Goal: Task Accomplishment & Management: Manage account settings

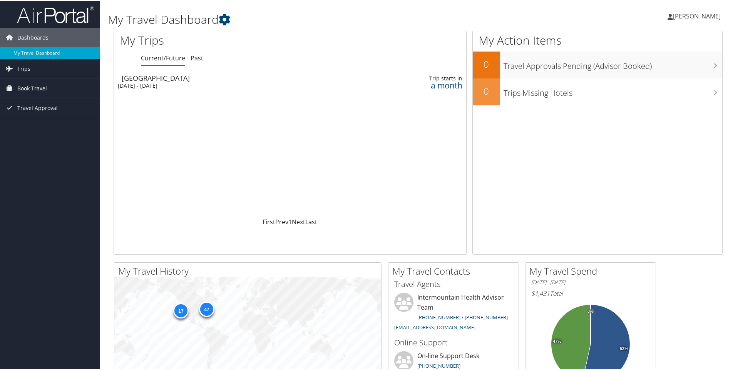
click at [699, 16] on span "[PERSON_NAME]" at bounding box center [697, 15] width 48 height 8
click at [653, 44] on link "My Settings" at bounding box center [677, 42] width 86 height 13
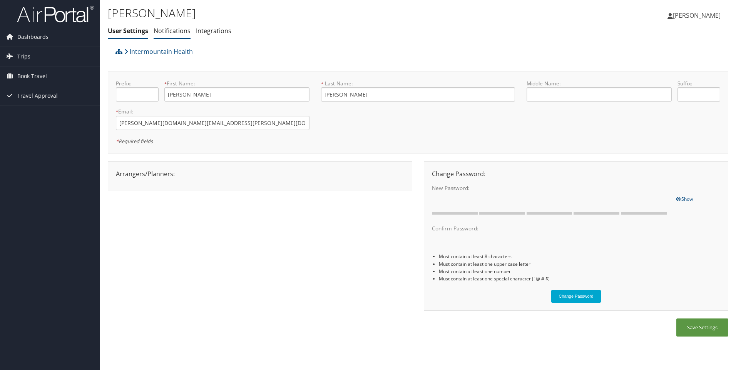
click at [171, 31] on link "Notifications" at bounding box center [172, 31] width 37 height 8
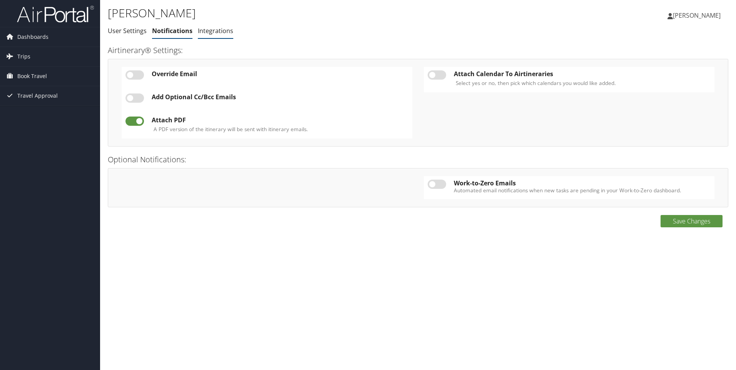
click at [212, 30] on link "Integrations" at bounding box center [215, 31] width 35 height 8
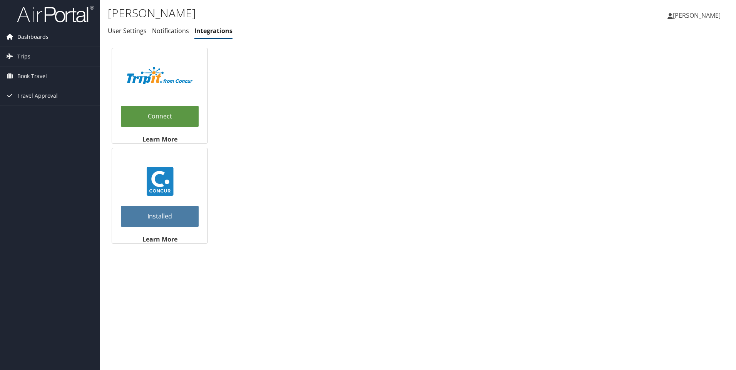
click at [30, 35] on span "Dashboards" at bounding box center [32, 36] width 31 height 19
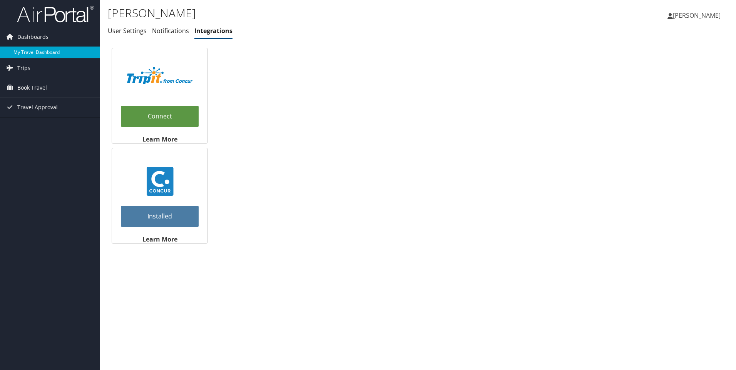
click at [33, 50] on link "My Travel Dashboard" at bounding box center [50, 53] width 100 height 12
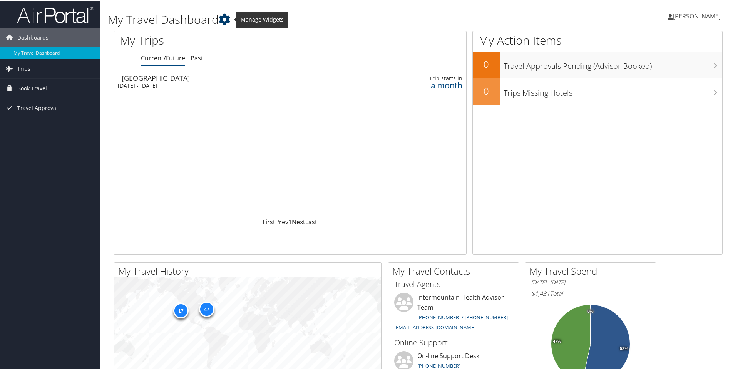
click at [227, 19] on icon at bounding box center [225, 19] width 12 height 12
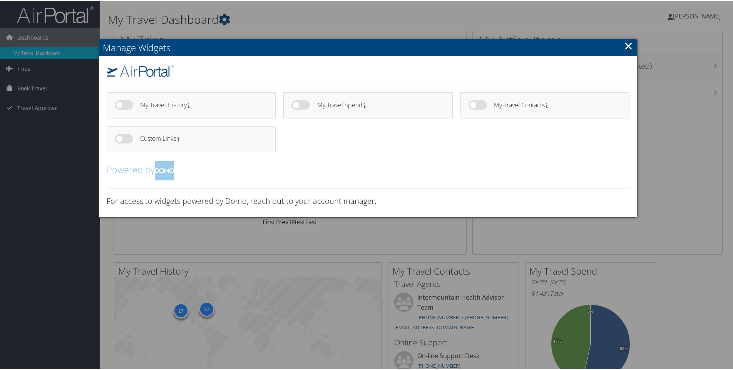
click at [295, 20] on div at bounding box center [368, 185] width 736 height 370
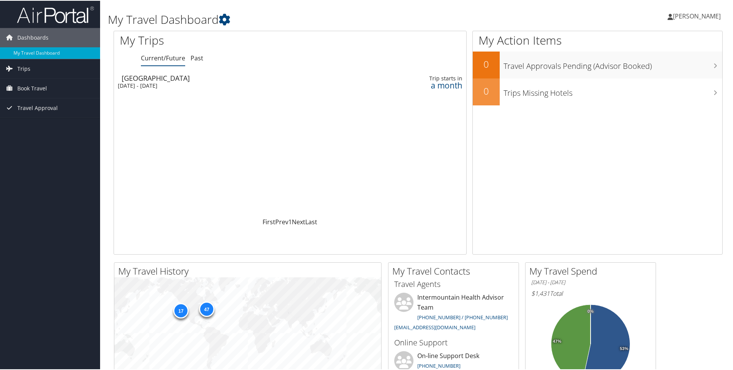
click at [706, 15] on span "[PERSON_NAME]" at bounding box center [697, 15] width 48 height 8
click at [655, 68] on link "View Travel Profile" at bounding box center [677, 68] width 86 height 13
click at [687, 16] on span "[PERSON_NAME]" at bounding box center [697, 15] width 48 height 8
click at [657, 66] on link "View Travel Profile" at bounding box center [677, 68] width 86 height 13
